Goal: Check status: Check status

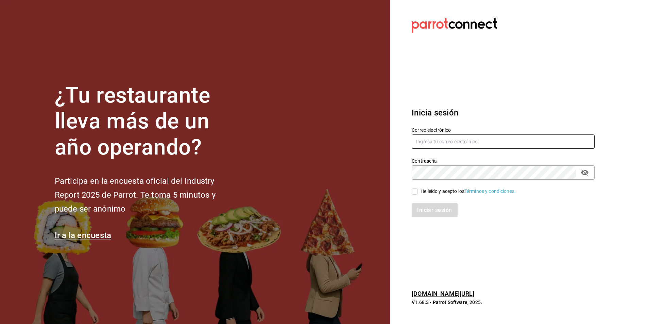
type input "lomasverdesterraza2019@gmail.com"
click at [416, 192] on input "He leído y acepto los Términos y condiciones." at bounding box center [415, 192] width 6 height 6
checkbox input "true"
click at [427, 212] on button "Iniciar sesión" at bounding box center [435, 210] width 46 height 14
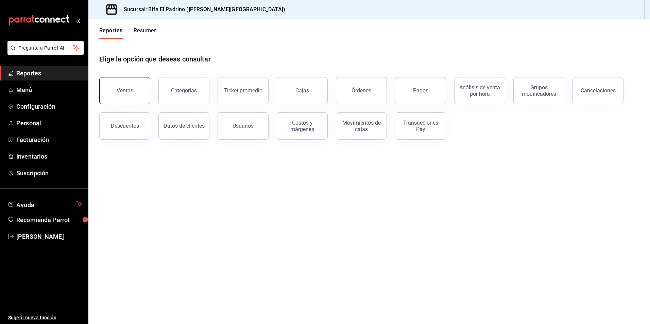
click at [126, 86] on button "Ventas" at bounding box center [124, 90] width 51 height 27
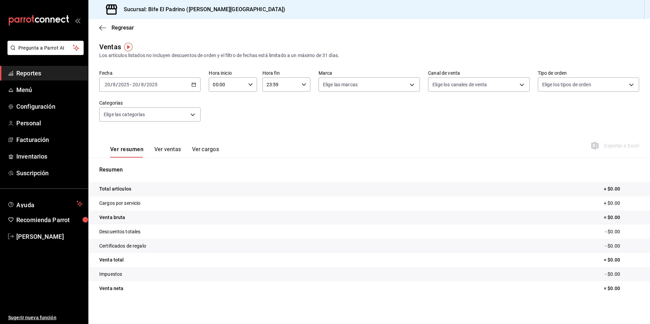
click at [191, 86] on icon "button" at bounding box center [193, 84] width 5 height 5
drag, startPoint x: 130, startPoint y: 122, endPoint x: 174, endPoint y: 127, distance: 44.1
click at [130, 122] on span "Ayer" at bounding box center [131, 120] width 53 height 7
click at [304, 86] on icon "button" at bounding box center [304, 84] width 5 height 5
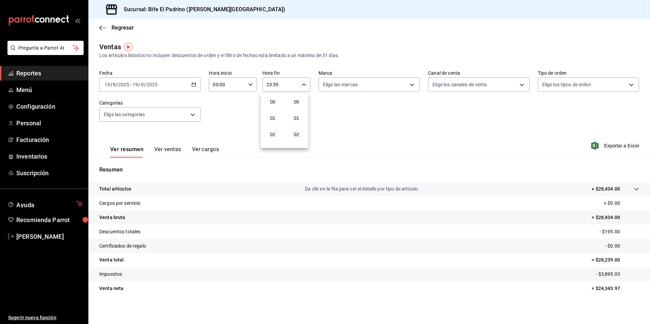
scroll to position [925, 0]
click at [276, 109] on span "21" at bounding box center [272, 107] width 13 height 5
type input "21:59"
click at [276, 109] on span "17" at bounding box center [272, 109] width 13 height 5
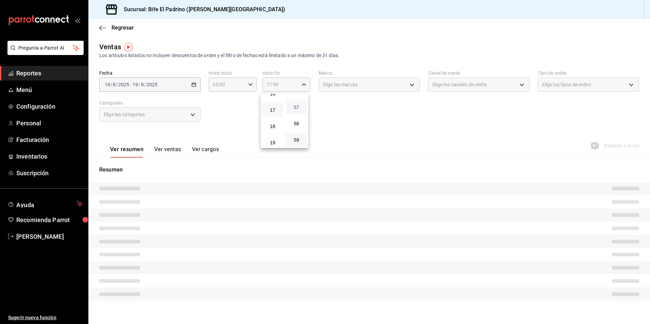
click at [291, 107] on span "57" at bounding box center [296, 107] width 13 height 5
type input "17:57"
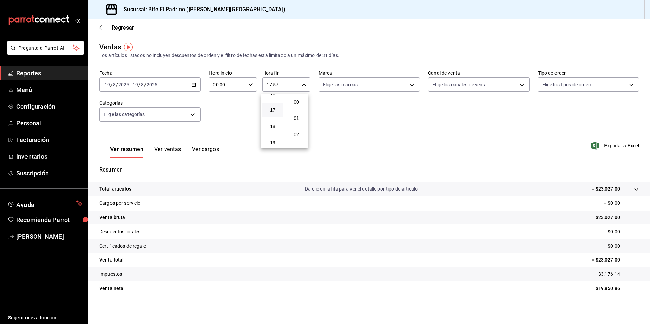
click at [291, 107] on button "00" at bounding box center [296, 102] width 21 height 14
type input "17:00"
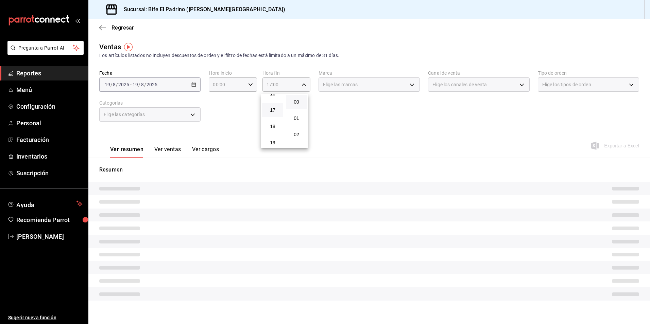
click at [348, 112] on div at bounding box center [325, 162] width 650 height 324
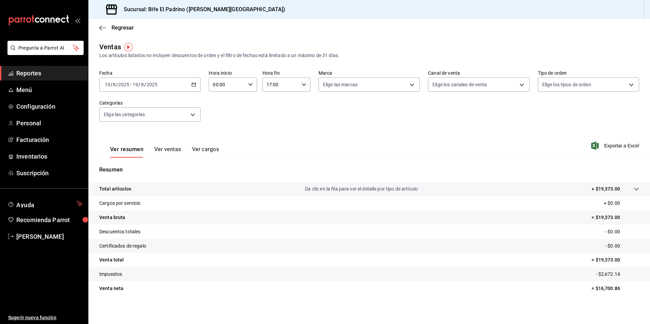
click at [113, 189] on p "Total artículos" at bounding box center [115, 189] width 32 height 7
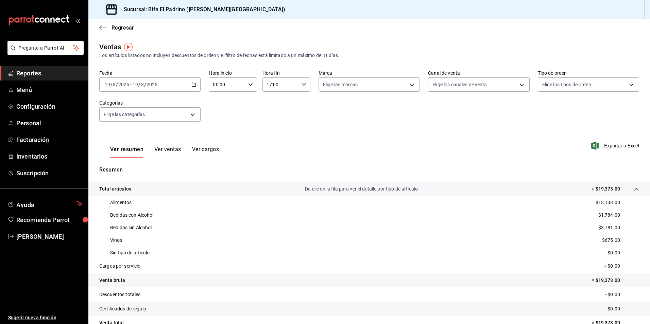
drag, startPoint x: 252, startPoint y: 116, endPoint x: 249, endPoint y: 101, distance: 15.3
click at [251, 113] on div "Fecha [DATE] [DATE] - [DATE] [DATE] Hora inicio 00:00 Hora inicio Hora fin 17:0…" at bounding box center [369, 100] width 540 height 60
click at [248, 86] on icon "button" at bounding box center [250, 84] width 5 height 5
click at [218, 129] on button "02" at bounding box center [219, 135] width 21 height 14
type input "02:00"
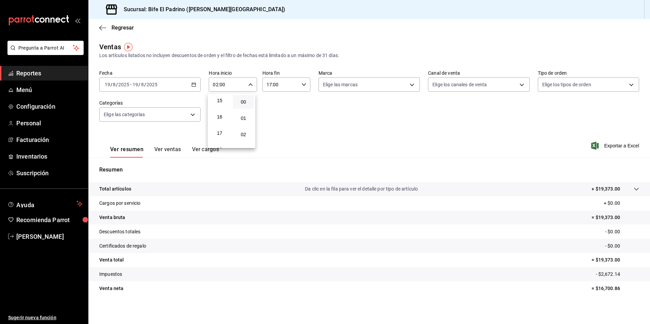
scroll to position [258, 0]
click at [226, 122] on span "17" at bounding box center [219, 120] width 13 height 5
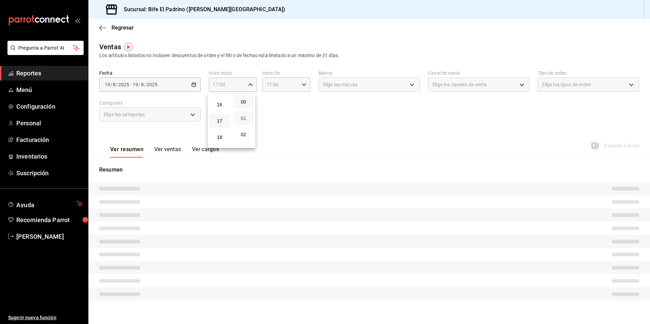
click at [241, 118] on span "01" at bounding box center [243, 118] width 13 height 5
type input "17:01"
click at [296, 106] on div at bounding box center [325, 162] width 650 height 324
click at [303, 85] on icon "button" at bounding box center [304, 84] width 5 height 5
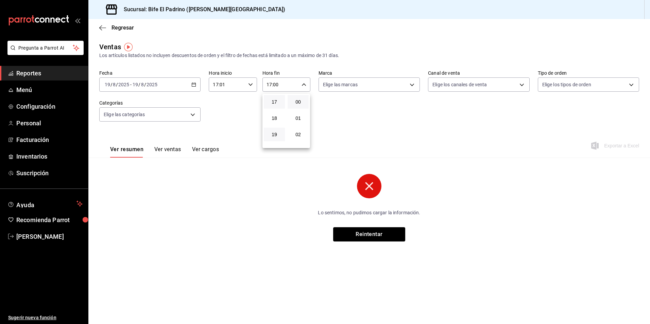
click at [274, 137] on button "19" at bounding box center [274, 135] width 21 height 14
type input "19:00"
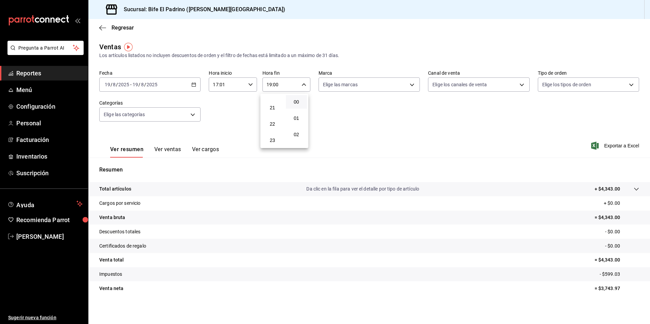
scroll to position [337, 0]
click at [274, 137] on span "23" at bounding box center [272, 139] width 13 height 5
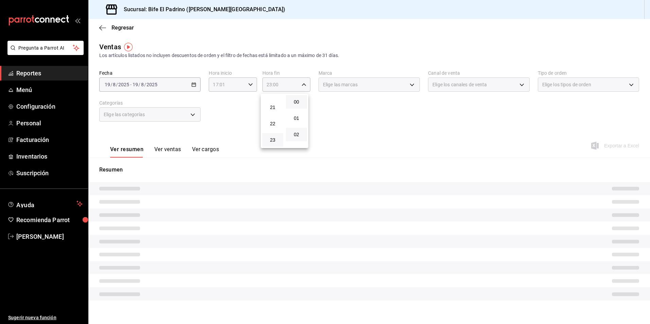
click at [303, 139] on button "02" at bounding box center [296, 135] width 21 height 14
type input "23:02"
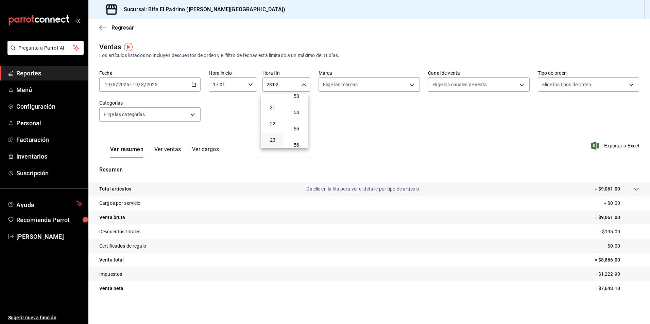
scroll to position [925, 0]
click at [303, 138] on button "59" at bounding box center [296, 140] width 21 height 14
type input "23:59"
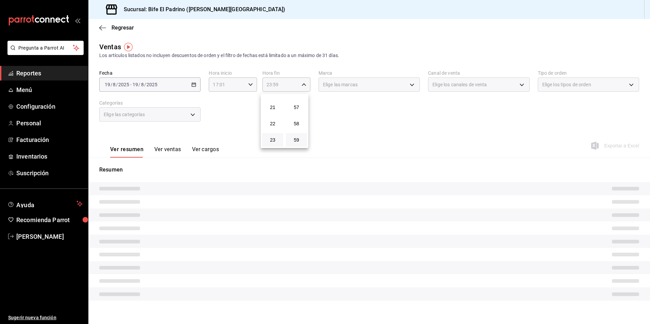
click at [380, 141] on div at bounding box center [325, 162] width 650 height 324
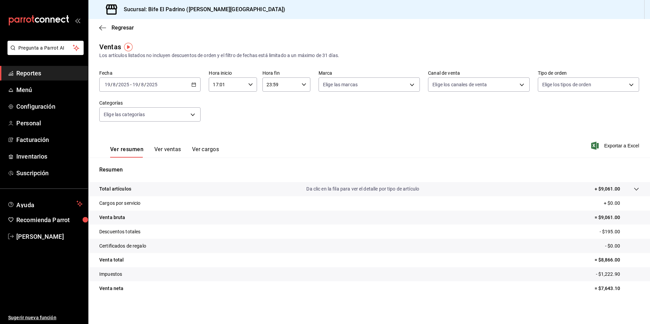
click at [130, 189] on p "Total artículos" at bounding box center [115, 189] width 32 height 7
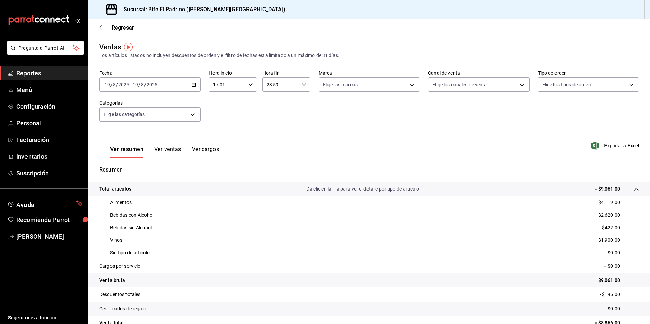
click at [445, 175] on div "Resumen Total artículos Da clic en la fila para ver el detalle por tipo de artí…" at bounding box center [369, 266] width 562 height 201
